Goal: Navigation & Orientation: Find specific page/section

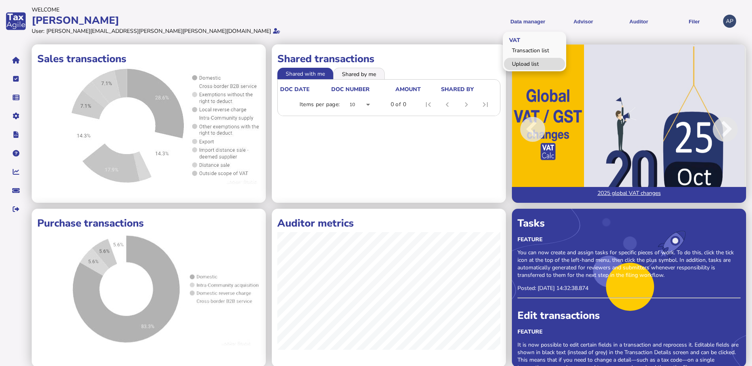
click at [517, 65] on link "Upload list" at bounding box center [534, 64] width 61 height 12
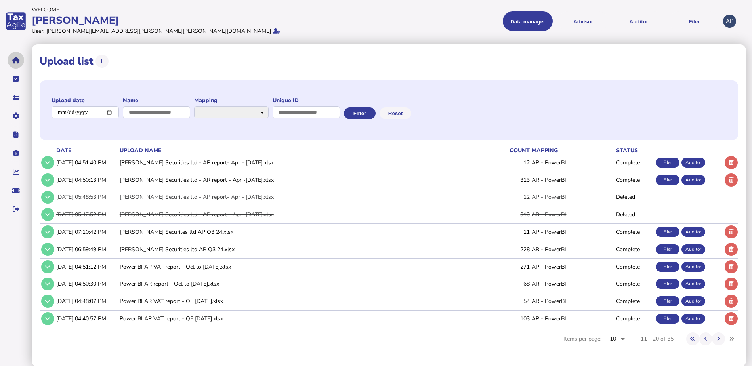
click at [17, 65] on button "navigate application pages" at bounding box center [16, 60] width 17 height 17
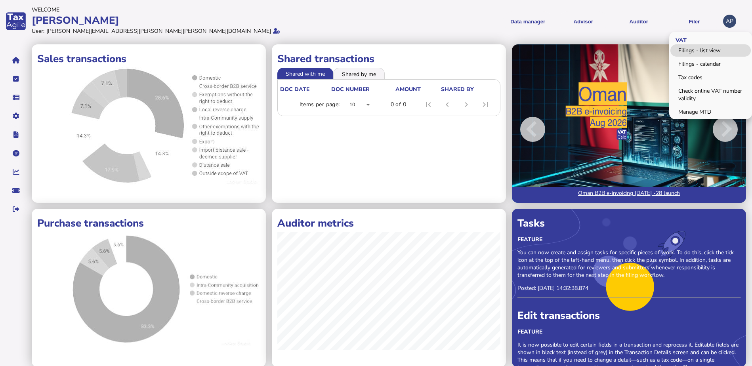
click at [688, 51] on link "Filings - list view" at bounding box center [710, 50] width 80 height 12
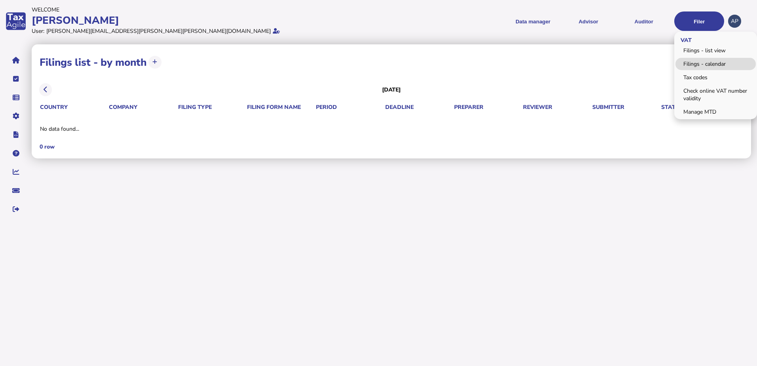
click at [696, 64] on link "Filings - calendar" at bounding box center [716, 64] width 80 height 12
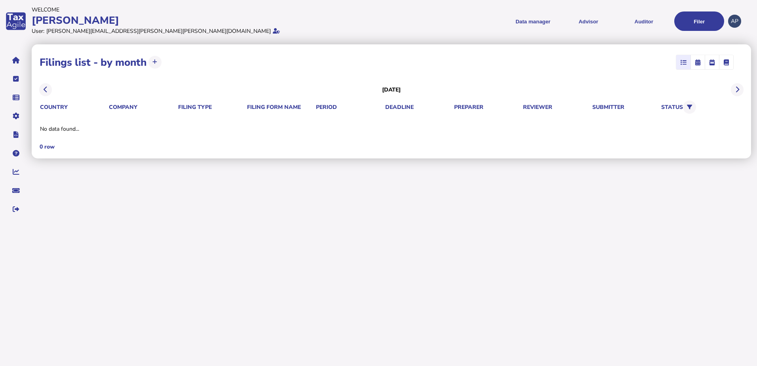
click at [247, 145] on div "0 row" at bounding box center [392, 147] width 704 height 8
click at [535, 163] on div "**********" at bounding box center [395, 132] width 726 height 181
click at [40, 89] on button at bounding box center [45, 89] width 13 height 13
click at [43, 88] on button at bounding box center [45, 89] width 13 height 13
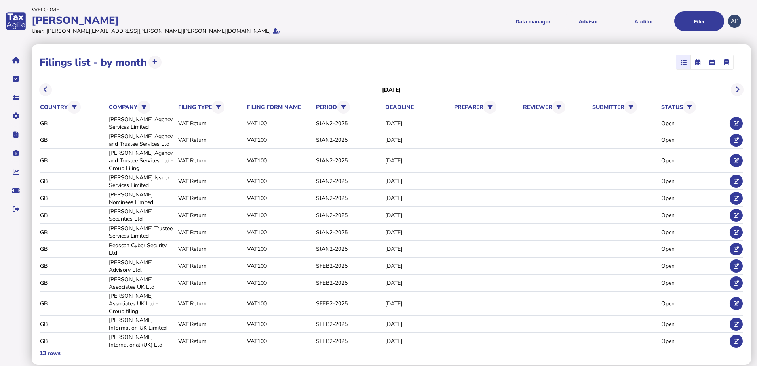
click at [699, 63] on icon "button" at bounding box center [699, 62] width 6 height 0
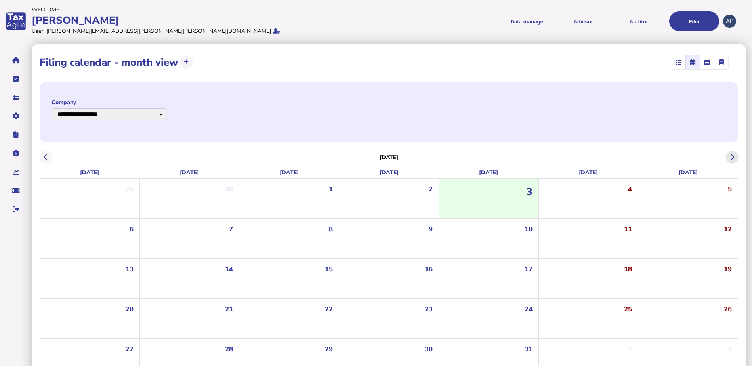
click at [730, 158] on icon at bounding box center [732, 157] width 4 height 0
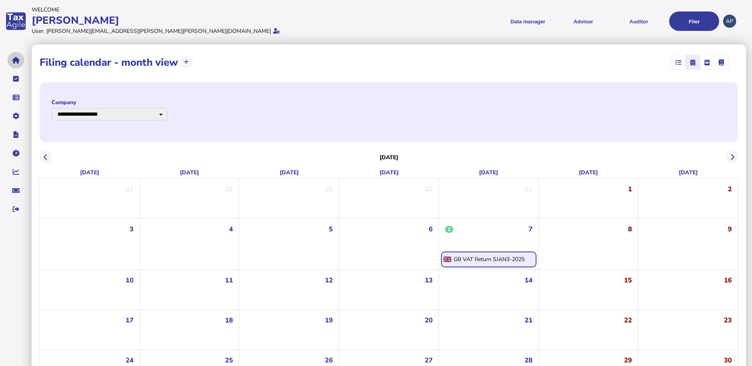
click at [17, 65] on button "navigate application pages" at bounding box center [16, 60] width 17 height 17
